Goal: Task Accomplishment & Management: Manage account settings

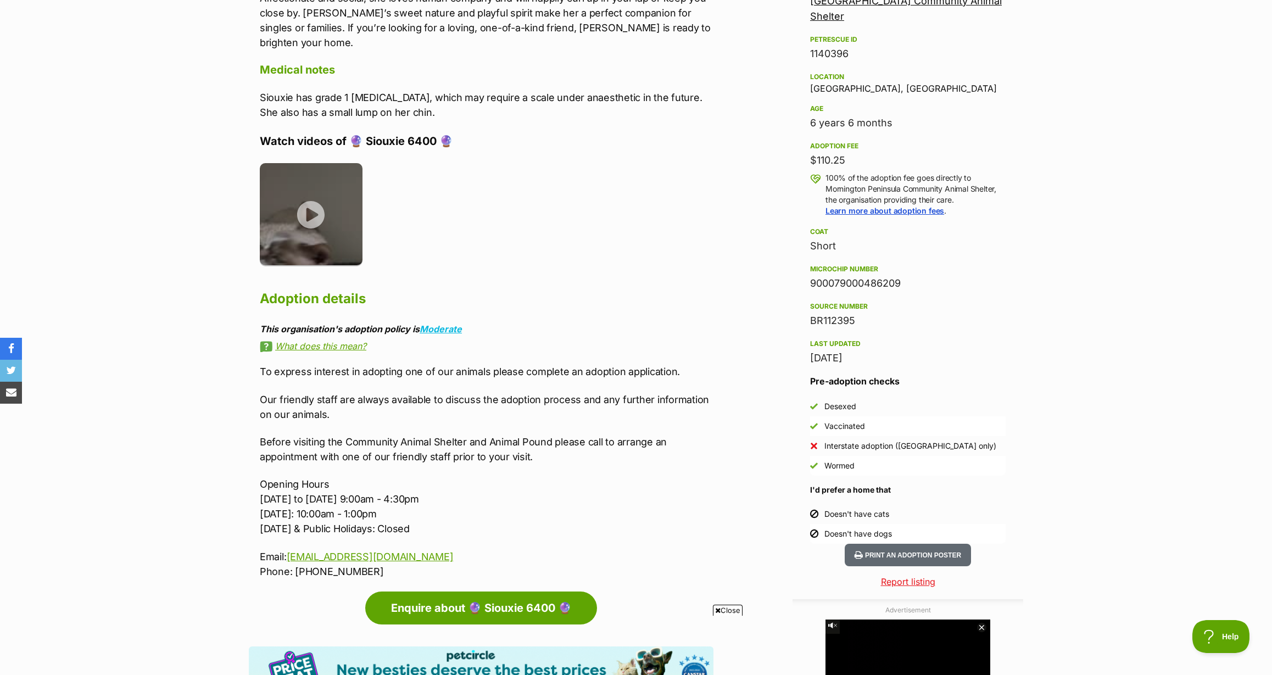
scroll to position [683, 0]
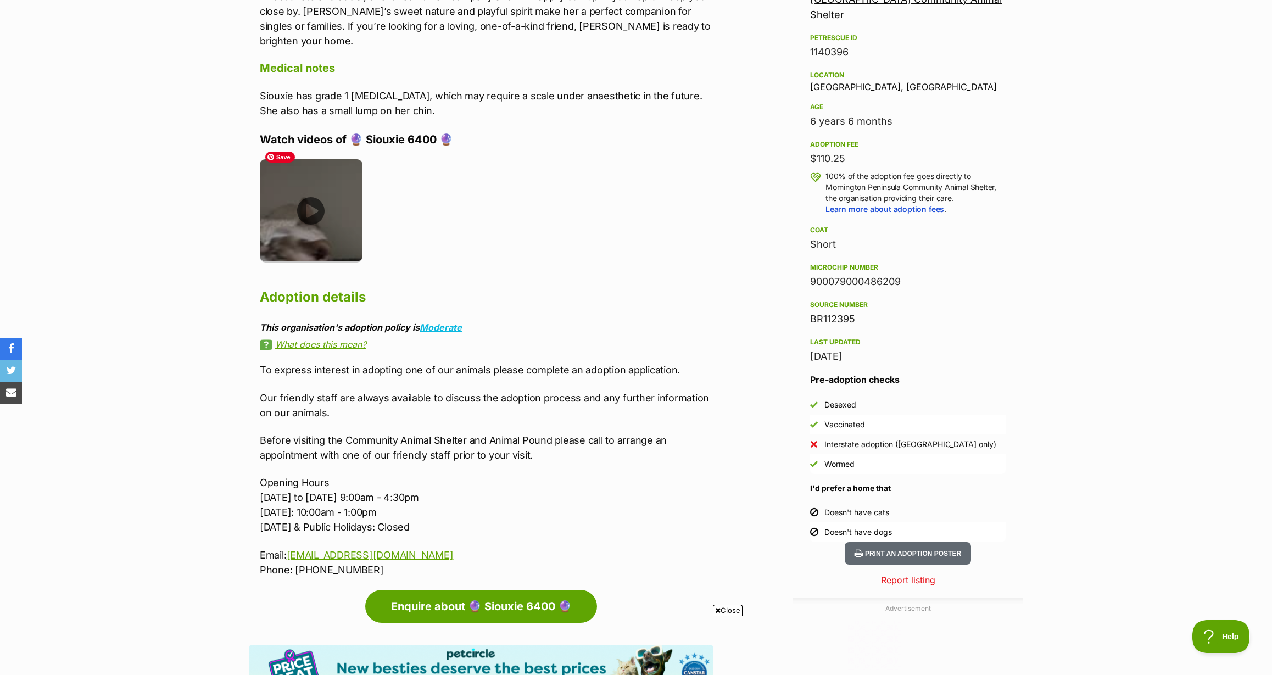
click at [314, 196] on img at bounding box center [311, 210] width 103 height 103
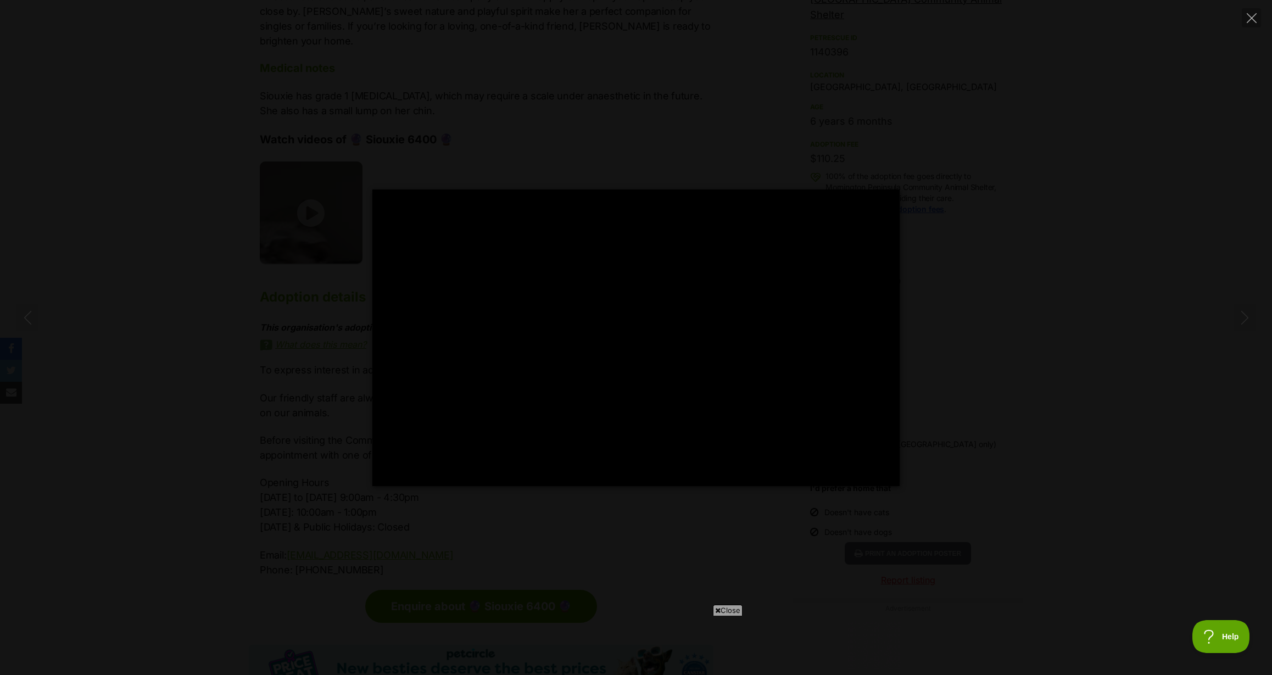
scroll to position [0, 0]
type input "100"
click at [955, 235] on div "Pause Play % buffered 00:00 00:00 Unmute Mute Disable captions Enable captions …" at bounding box center [636, 338] width 1272 height 297
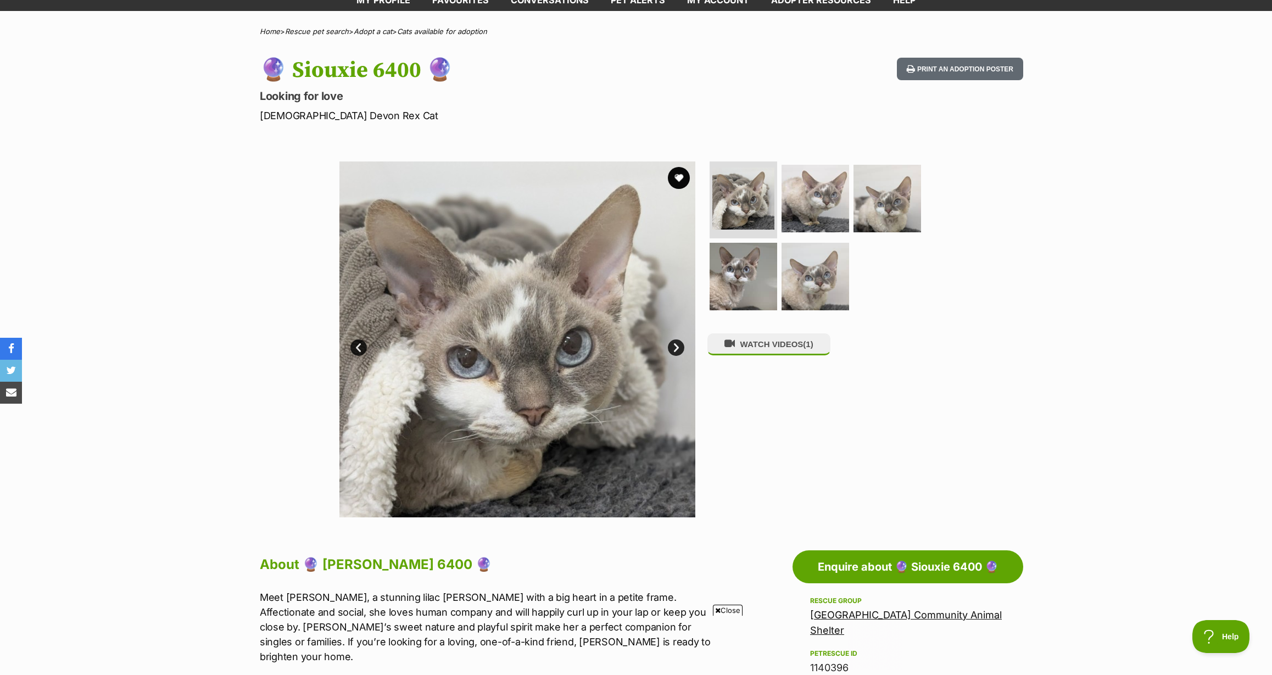
scroll to position [63, 0]
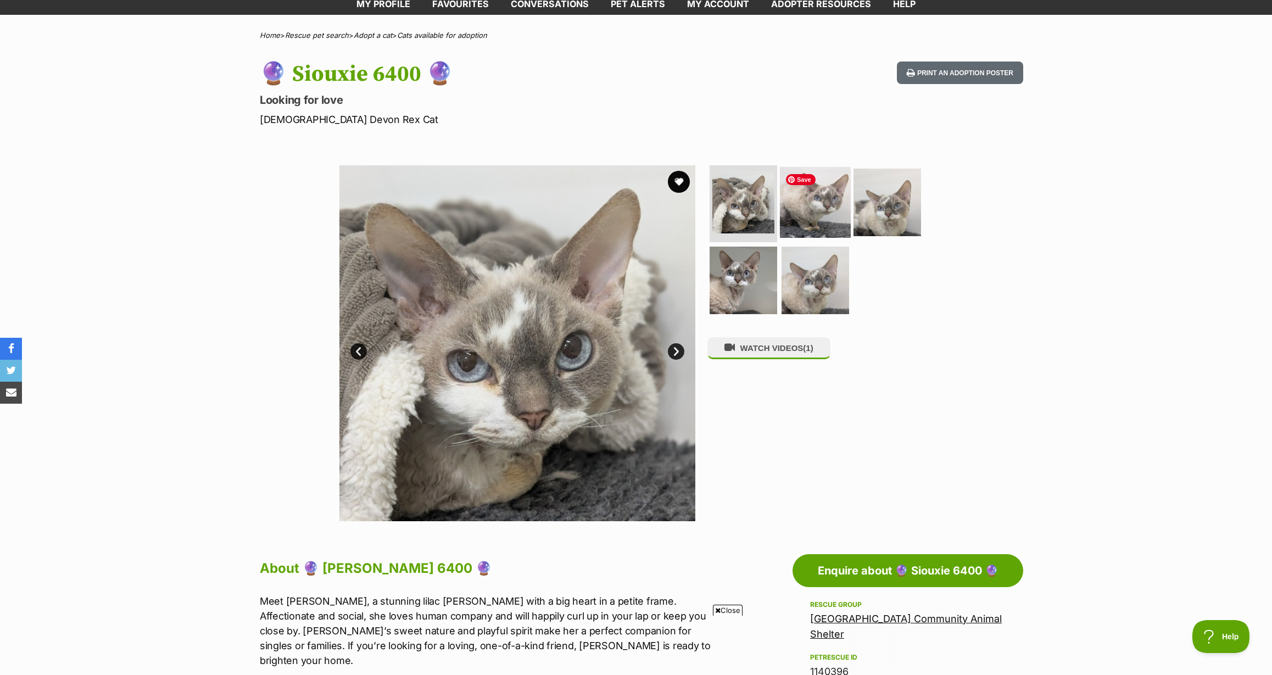
click at [823, 225] on img at bounding box center [815, 202] width 71 height 71
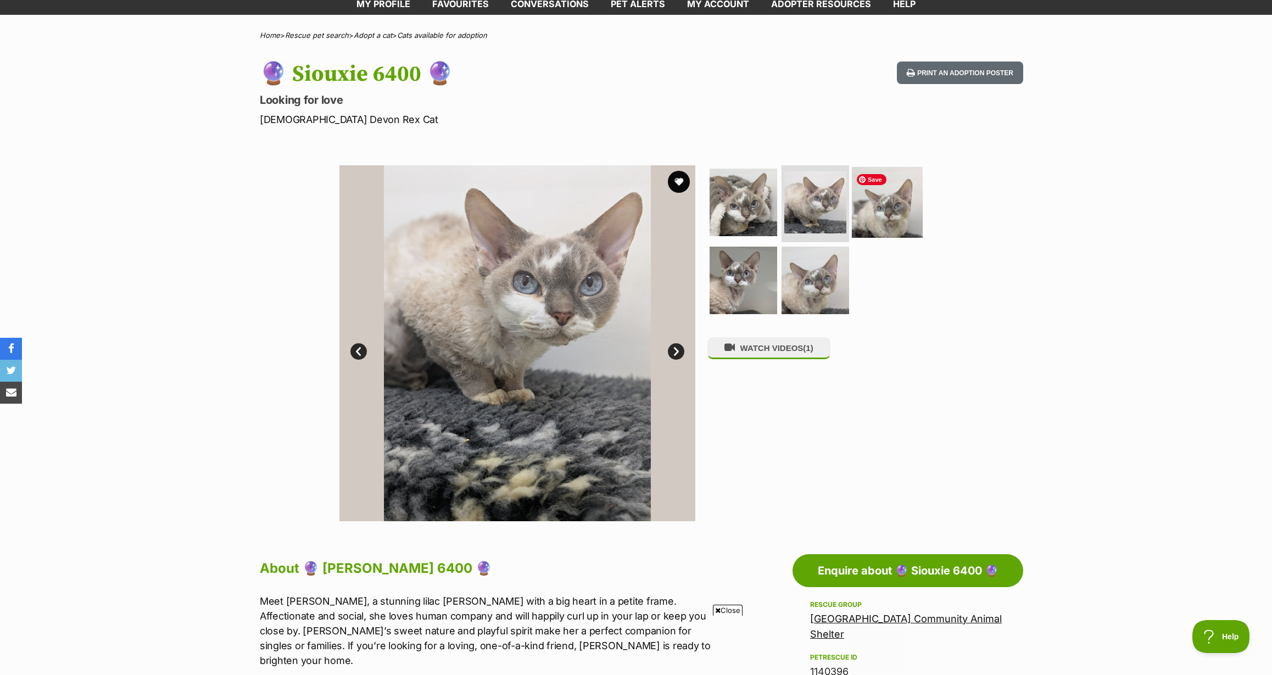
click at [875, 213] on img at bounding box center [887, 202] width 71 height 71
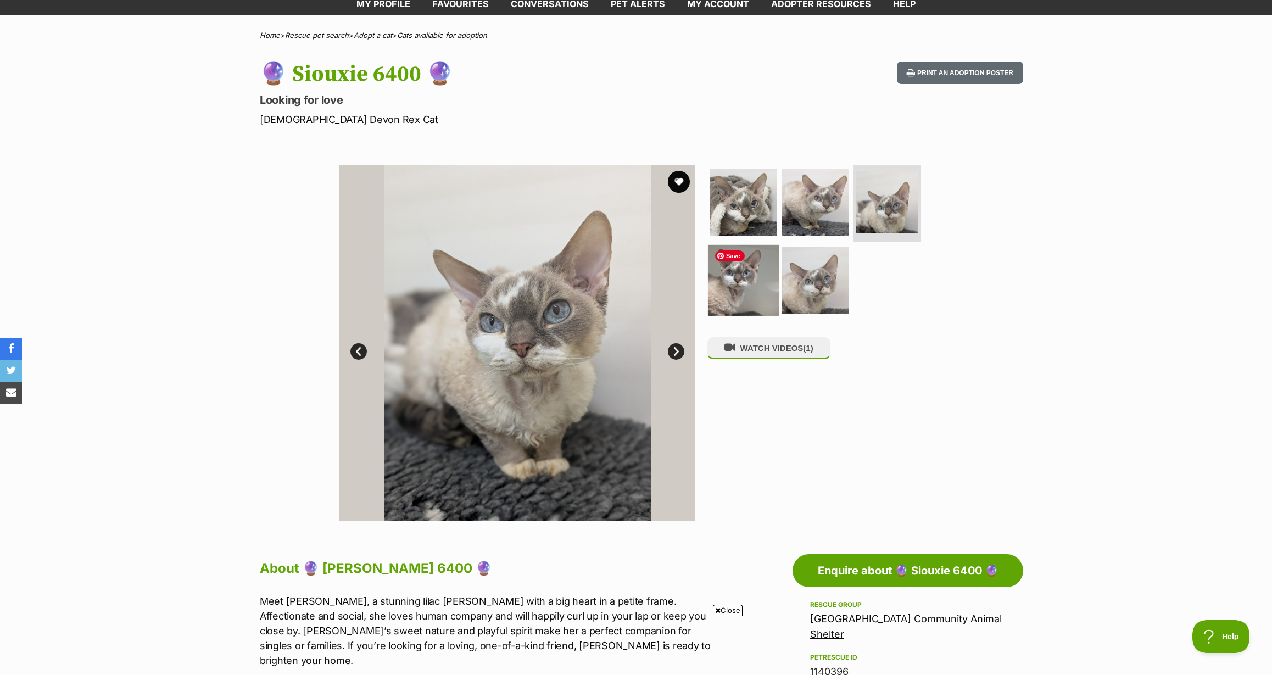
click at [735, 282] on img at bounding box center [743, 279] width 71 height 71
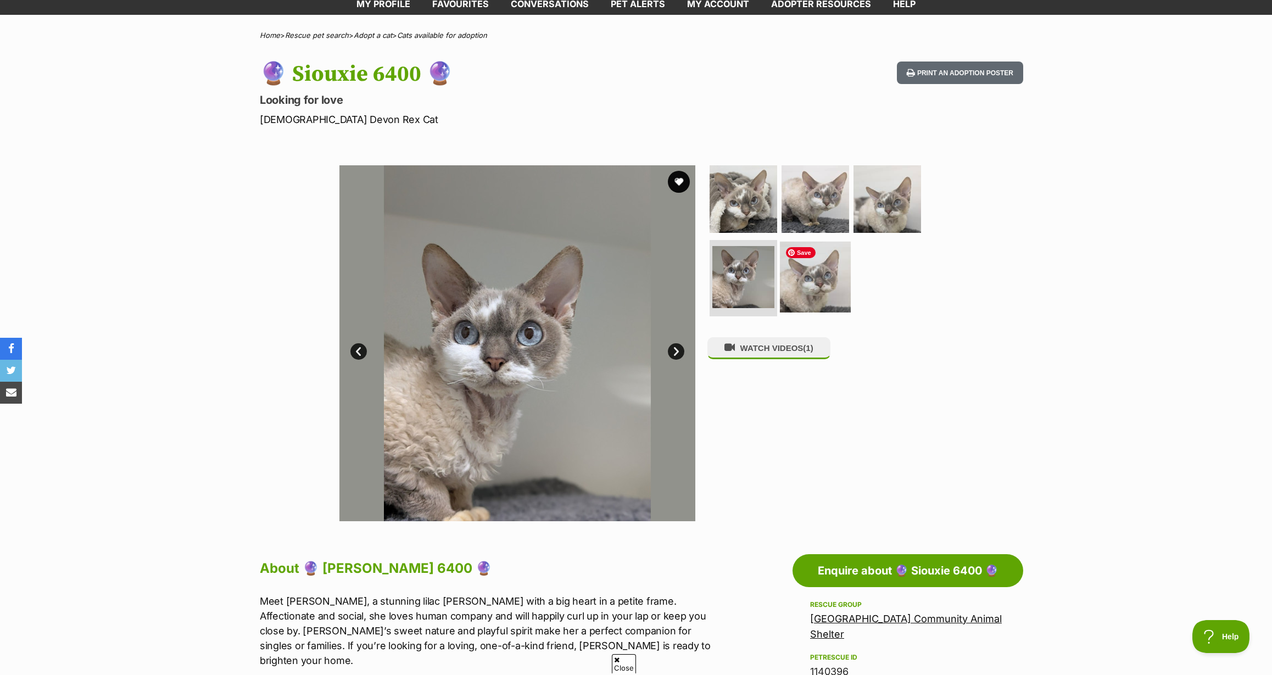
click at [830, 286] on img at bounding box center [815, 276] width 71 height 71
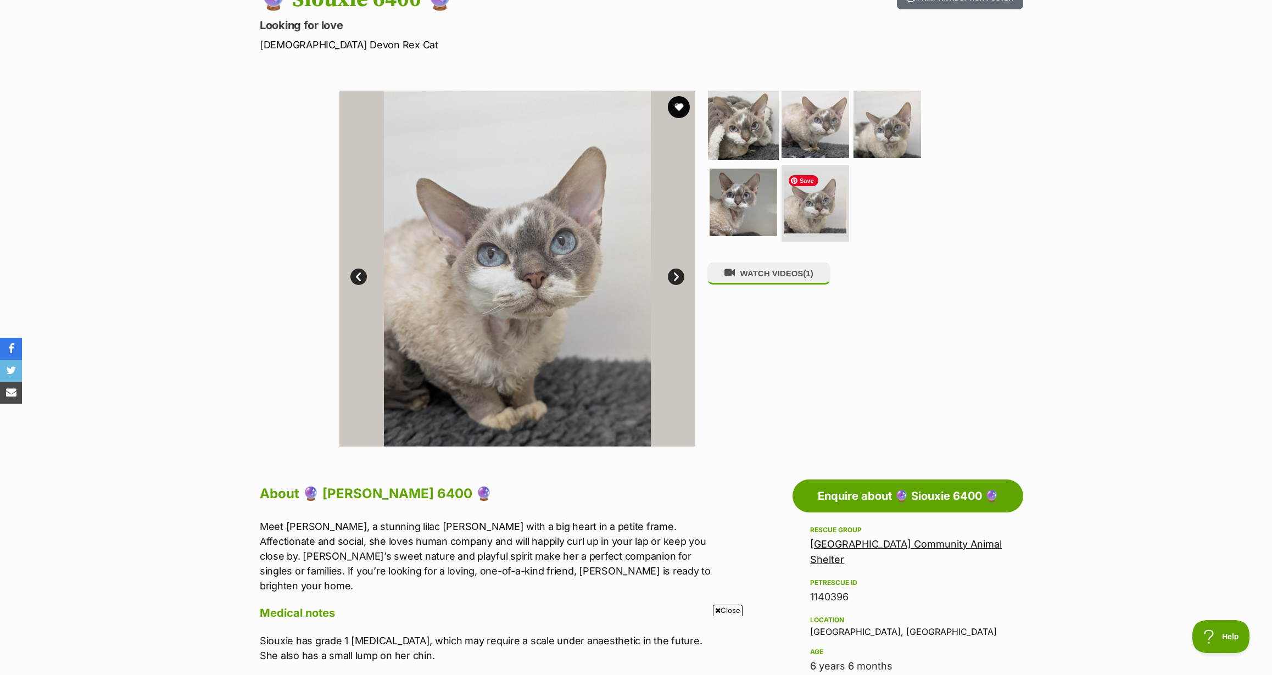
scroll to position [136, 0]
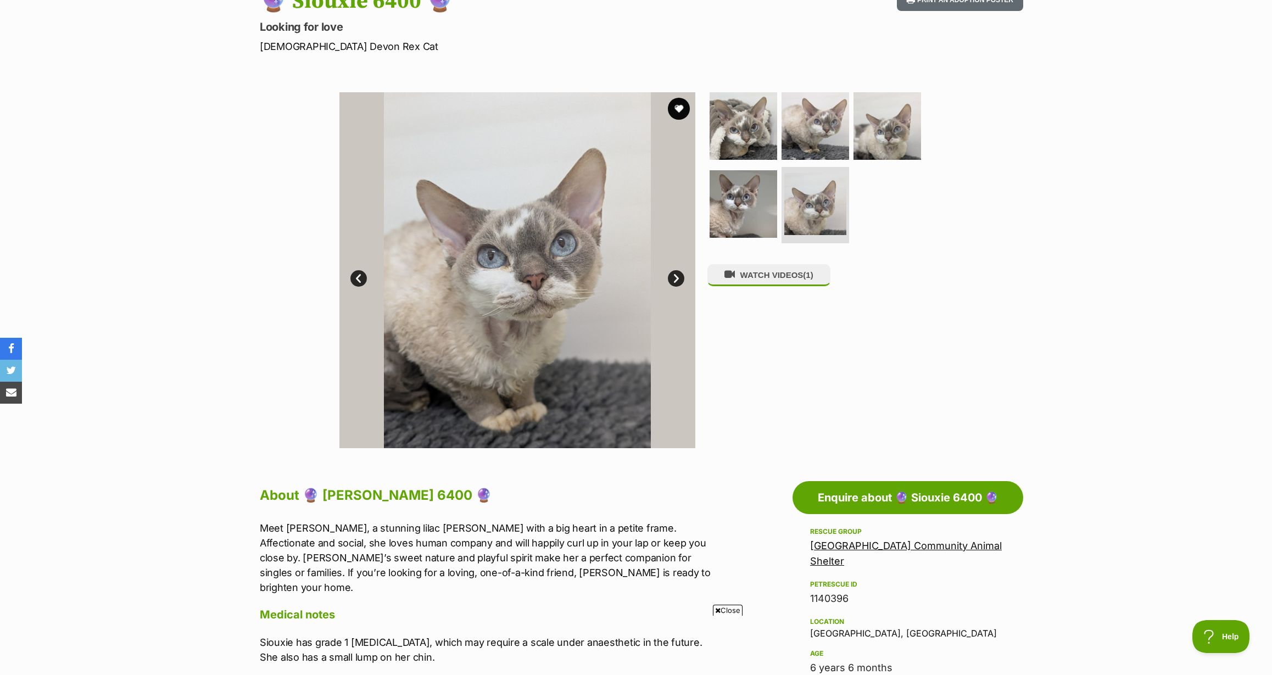
drag, startPoint x: 679, startPoint y: 105, endPoint x: 694, endPoint y: 116, distance: 18.0
click at [679, 106] on button "favourite" at bounding box center [679, 109] width 22 height 22
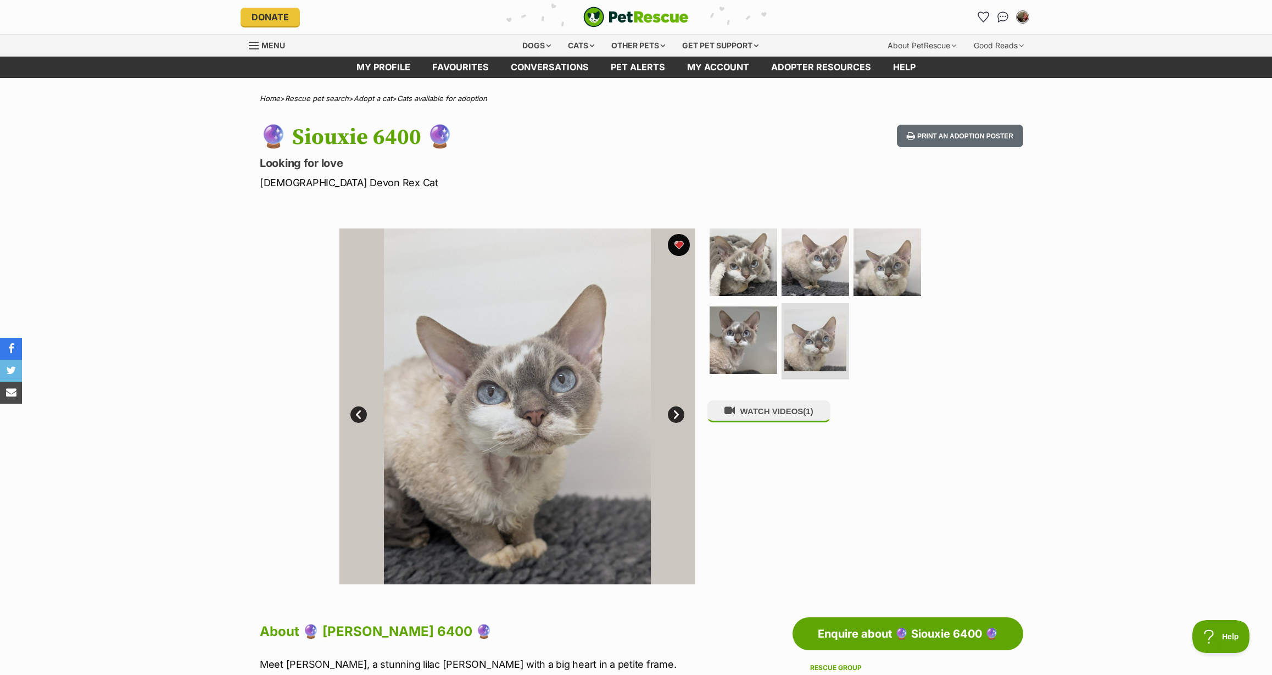
scroll to position [0, 0]
drag, startPoint x: 443, startPoint y: 65, endPoint x: 286, endPoint y: 64, distance: 156.6
click at [442, 65] on link "Favourites" at bounding box center [460, 67] width 79 height 21
